Goal: Task Accomplishment & Management: Manage account settings

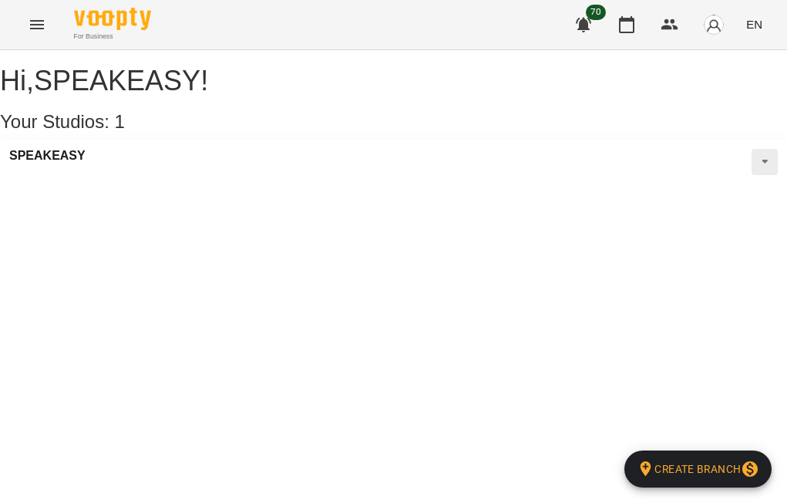
click at [113, 176] on div "SPEAKEASY" at bounding box center [393, 162] width 787 height 45
click at [29, 24] on icon "Menu" at bounding box center [37, 24] width 19 height 19
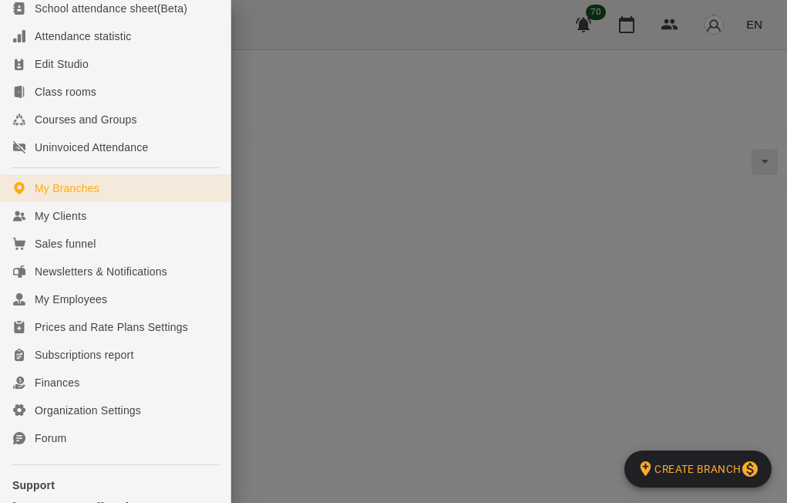
scroll to position [129, 0]
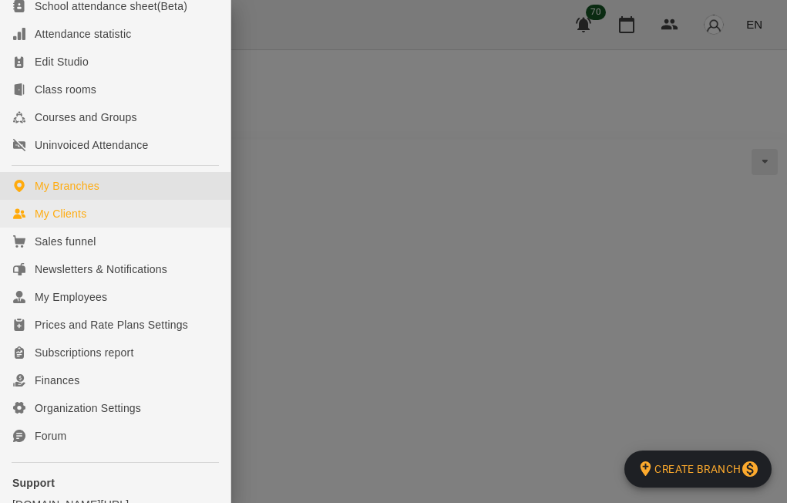
click at [79, 221] on div "My Clients" at bounding box center [61, 213] width 52 height 15
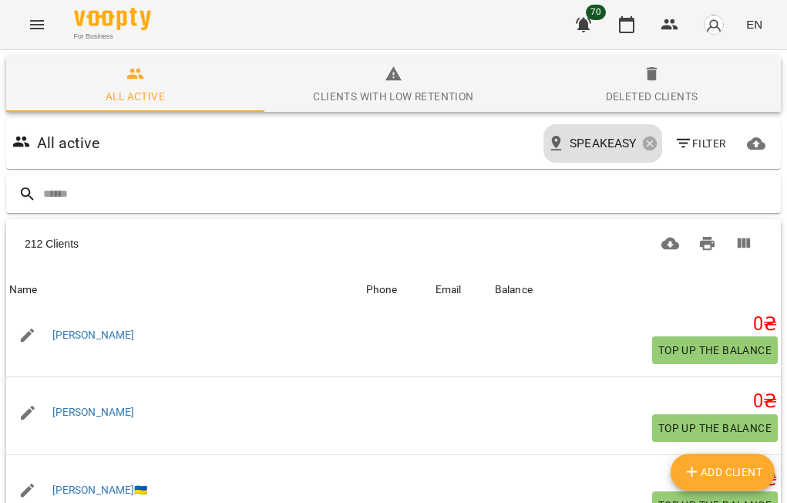
scroll to position [245, 0]
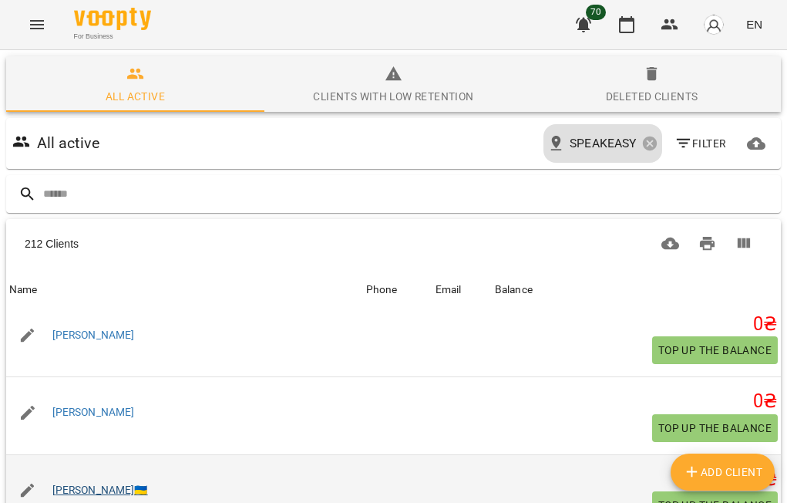
click at [59, 483] on link "[PERSON_NAME]🇺🇦" at bounding box center [100, 489] width 96 height 12
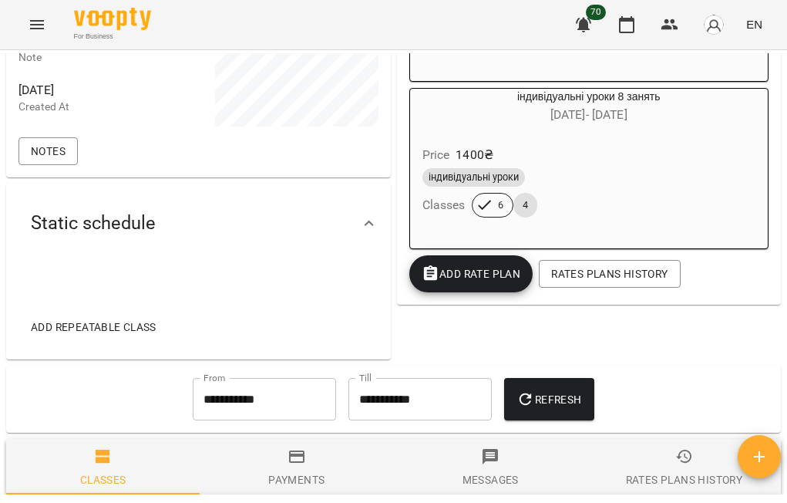
scroll to position [393, 0]
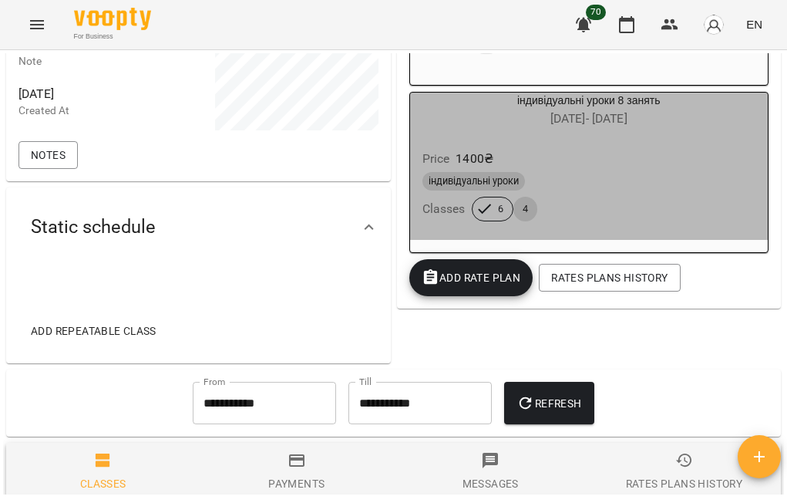
click at [526, 208] on span "4" at bounding box center [526, 209] width 24 height 14
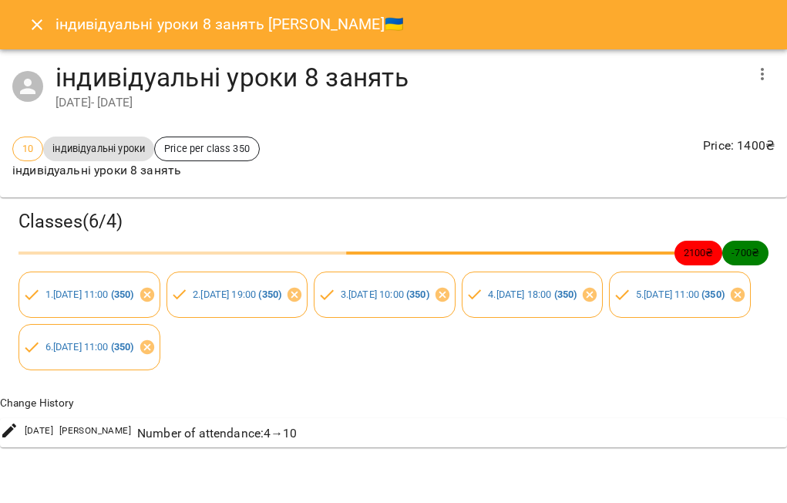
click at [13, 10] on div "індивідуальні уроки 8 занять [PERSON_NAME]🇺🇦" at bounding box center [393, 24] width 787 height 49
click at [41, 29] on icon "Close" at bounding box center [37, 24] width 11 height 11
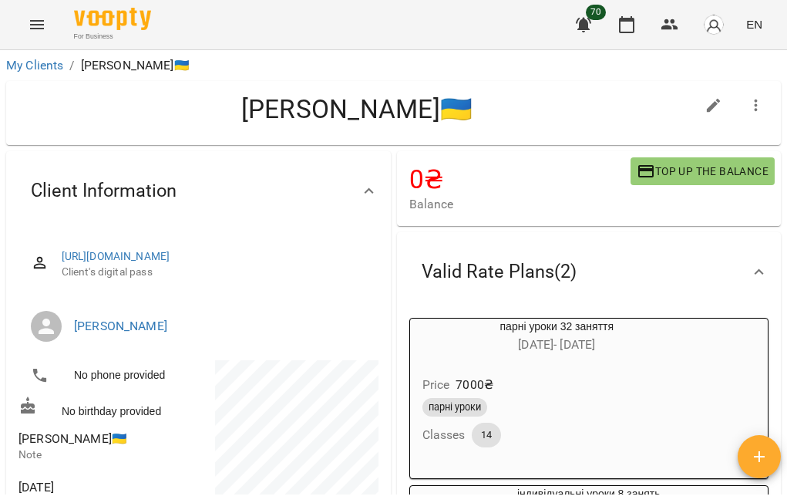
scroll to position [0, 0]
click at [9, 14] on div "For Business 70 EN" at bounding box center [393, 24] width 787 height 49
click at [28, 25] on icon "Menu" at bounding box center [37, 24] width 19 height 19
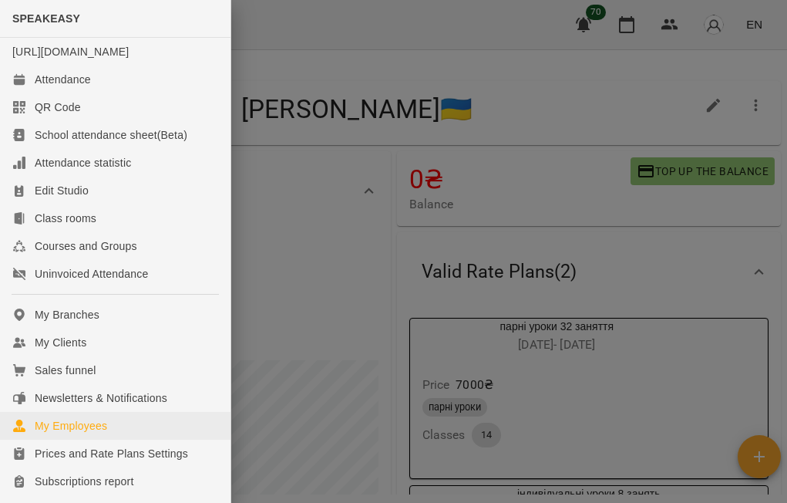
click at [116, 440] on link "My Employees" at bounding box center [115, 426] width 231 height 28
